Goal: Transaction & Acquisition: Purchase product/service

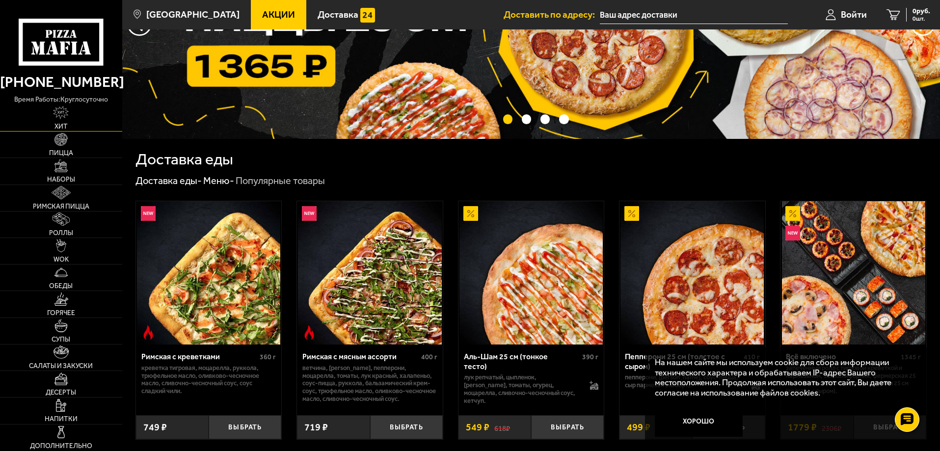
scroll to position [49, 0]
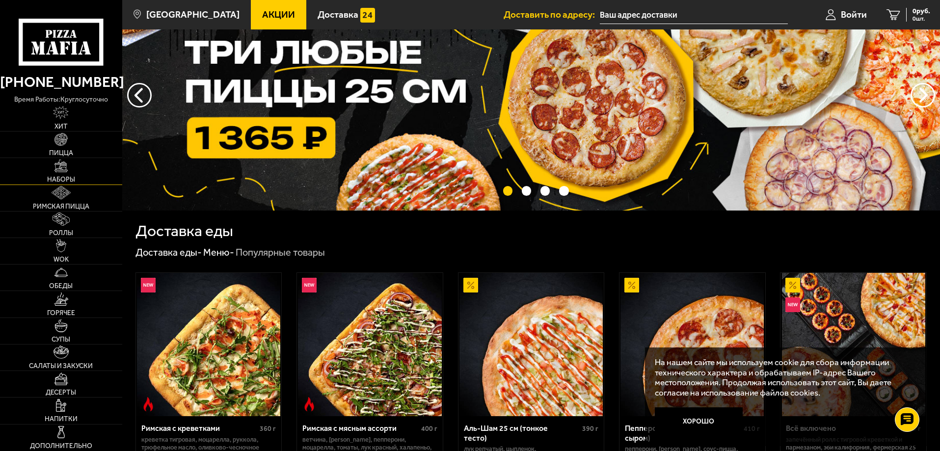
click at [67, 176] on span "Наборы" at bounding box center [61, 179] width 28 height 7
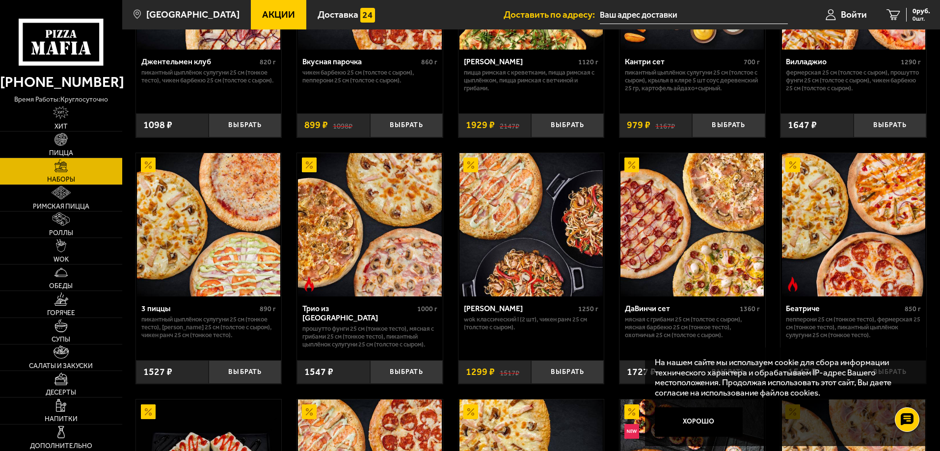
scroll to position [245, 0]
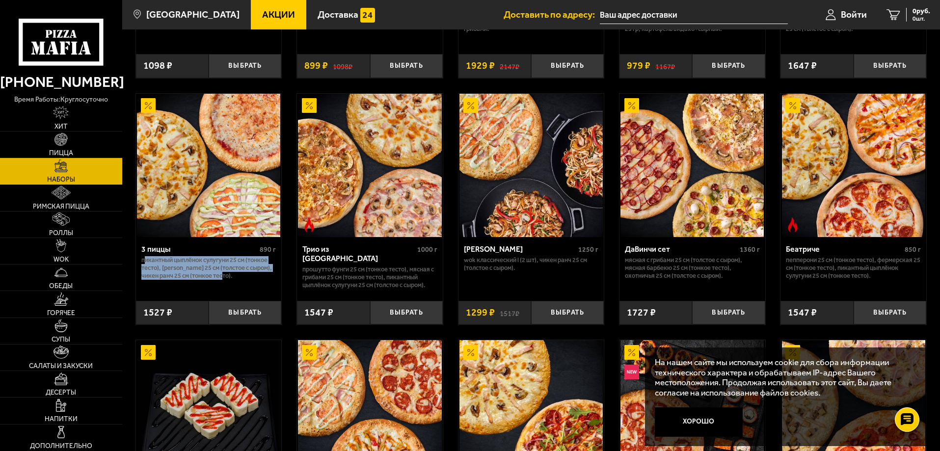
drag, startPoint x: 143, startPoint y: 261, endPoint x: 253, endPoint y: 277, distance: 110.6
click at [253, 277] on p "Пикантный цыплёнок сулугуни 25 см (тонкое тесто), [PERSON_NAME] 25 см (толстое …" at bounding box center [208, 268] width 135 height 24
copy p "икантный цыплёнок сулугуни 25 см (тонкое тесто), [PERSON_NAME] 25 см (толстое с…"
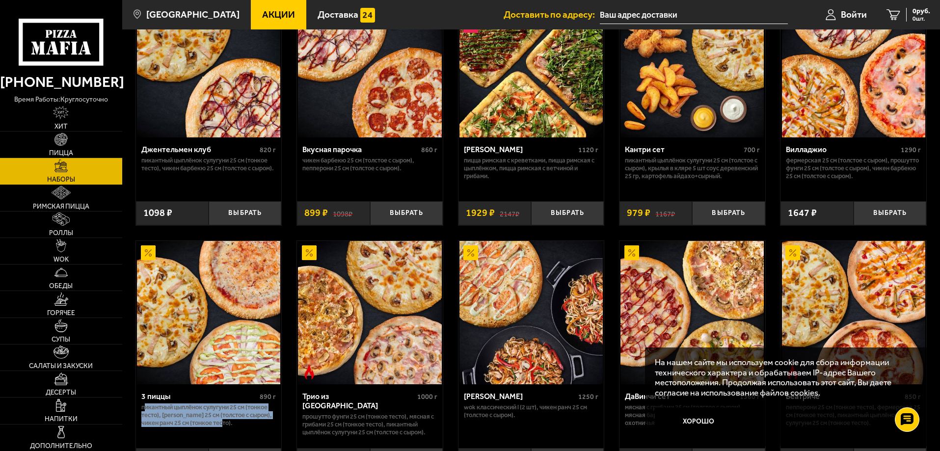
scroll to position [0, 0]
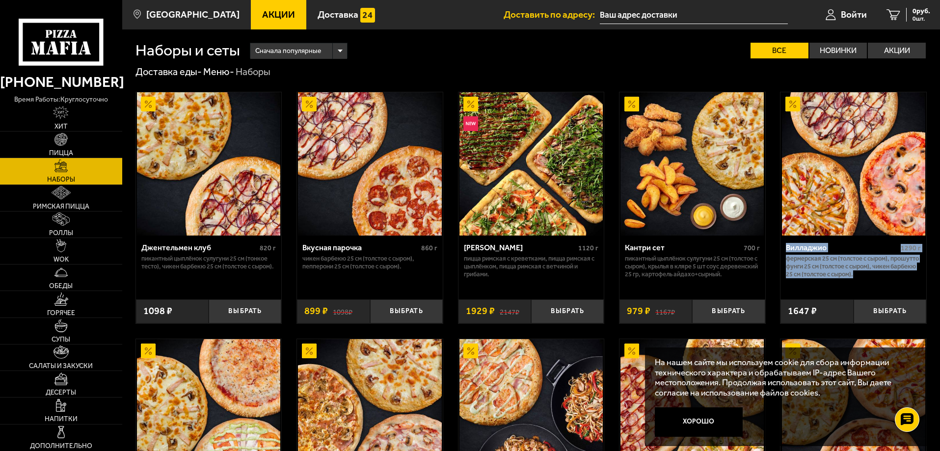
drag, startPoint x: 813, startPoint y: 246, endPoint x: 919, endPoint y: 289, distance: 114.7
click at [919, 289] on div "Вилладжио 1290 г Фермерская 25 см (толстое с сыром), Прошутто Фунги 25 см (толс…" at bounding box center [853, 264] width 146 height 56
copy div "Вилладжио 1290 г Фермерская 25 см (толстое с сыром), Прошутто Фунги 25 см (толс…"
